Goal: Browse casually

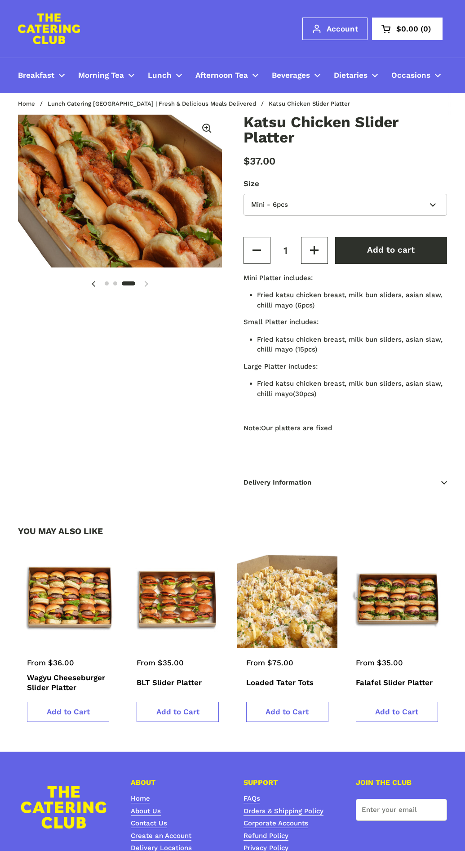
scroll to position [182, 0]
